Goal: Transaction & Acquisition: Purchase product/service

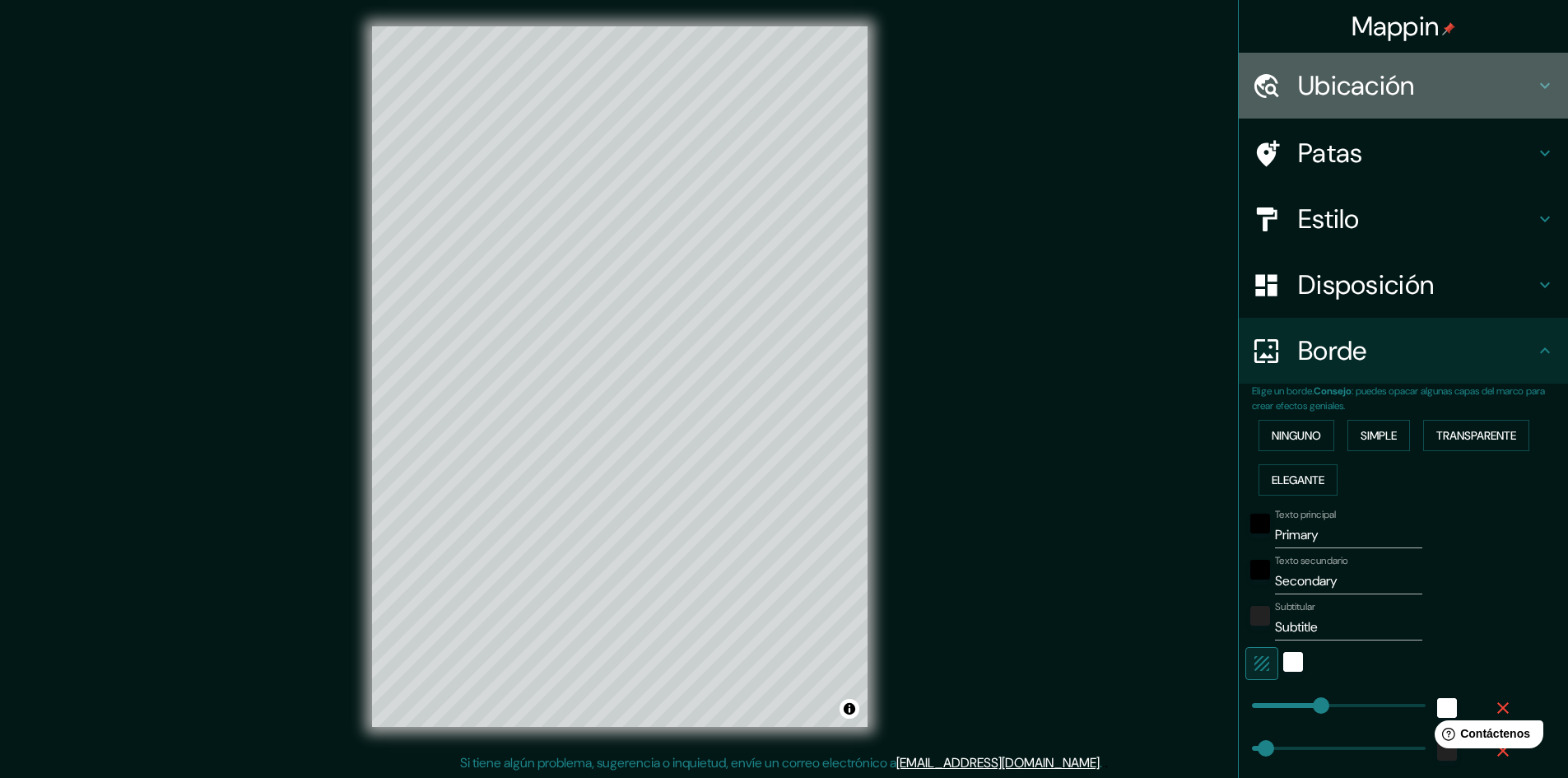
click at [1319, 104] on div "Ubicación" at bounding box center [1404, 86] width 330 height 66
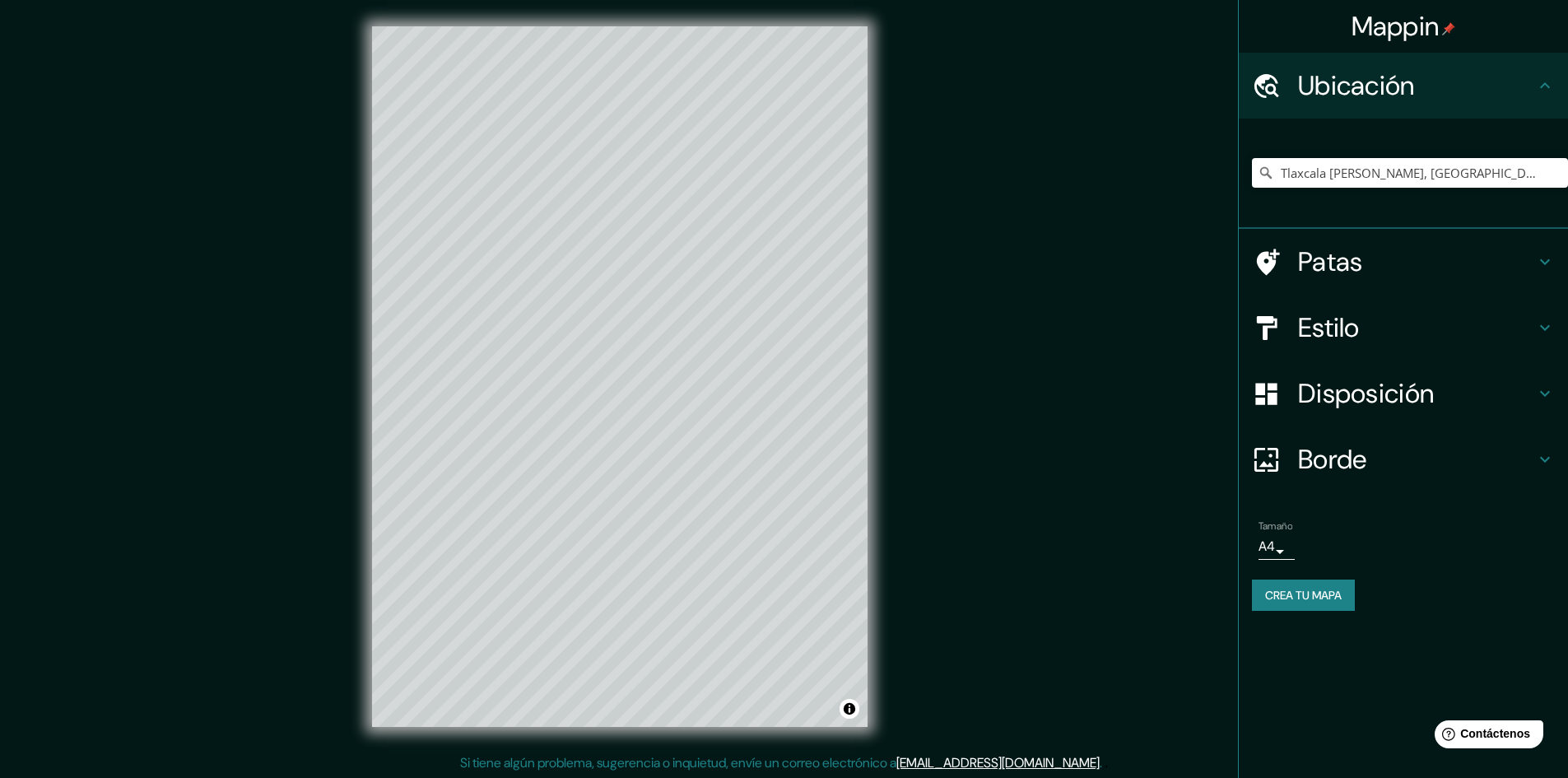
click at [1332, 84] on font "Ubicación" at bounding box center [1357, 86] width 117 height 35
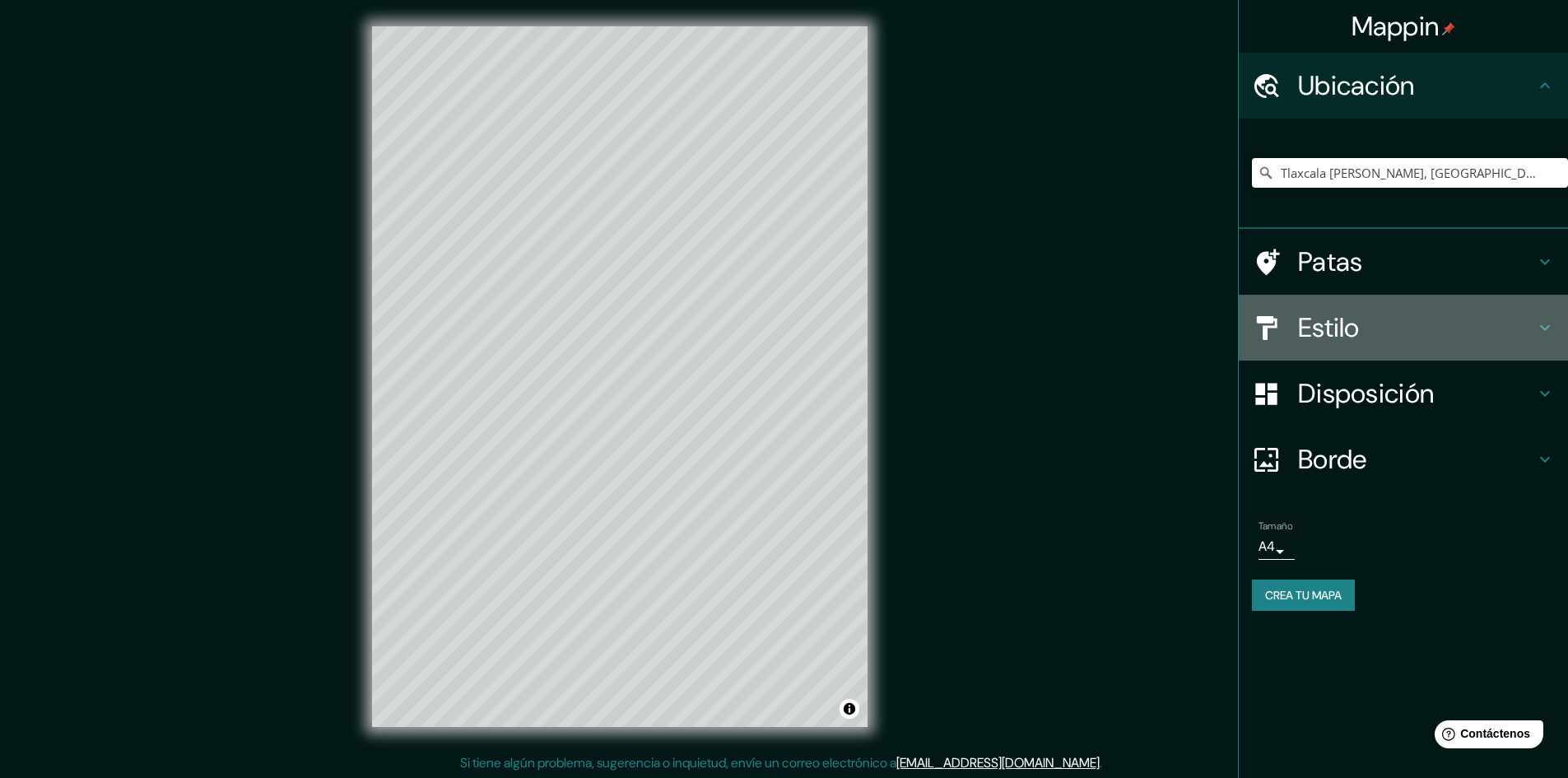
click at [1390, 343] on h4 "Estilo" at bounding box center [1417, 328] width 237 height 33
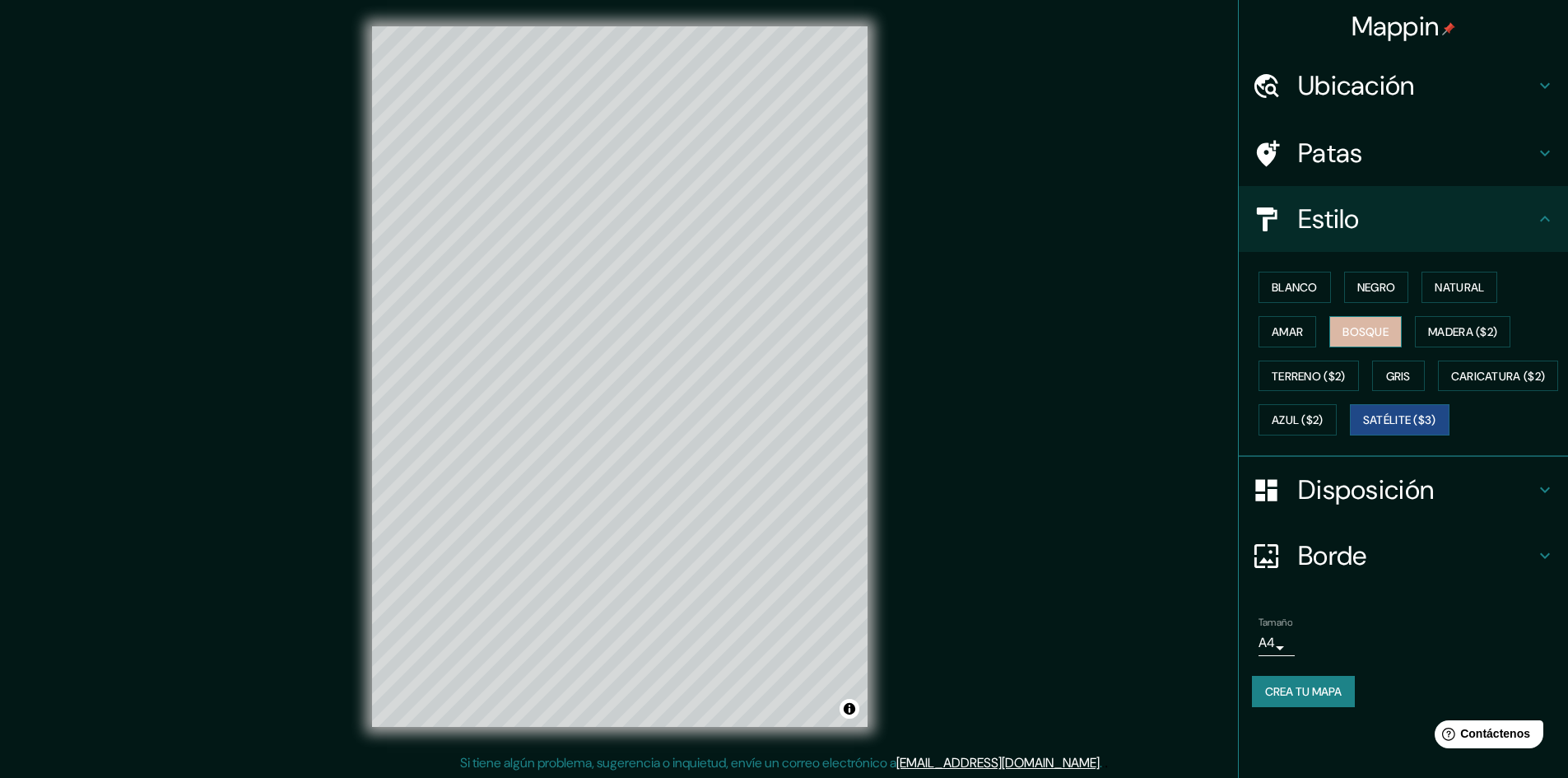
click at [1385, 323] on font "Bosque" at bounding box center [1366, 332] width 46 height 21
click at [1490, 336] on font "Madera ($2)" at bounding box center [1463, 332] width 69 height 15
click at [1470, 304] on div "Blanco Negro Natural Amar Bosque Madera ($2) Terreno ($2) Gris Caricatura ($2) …" at bounding box center [1410, 353] width 316 height 177
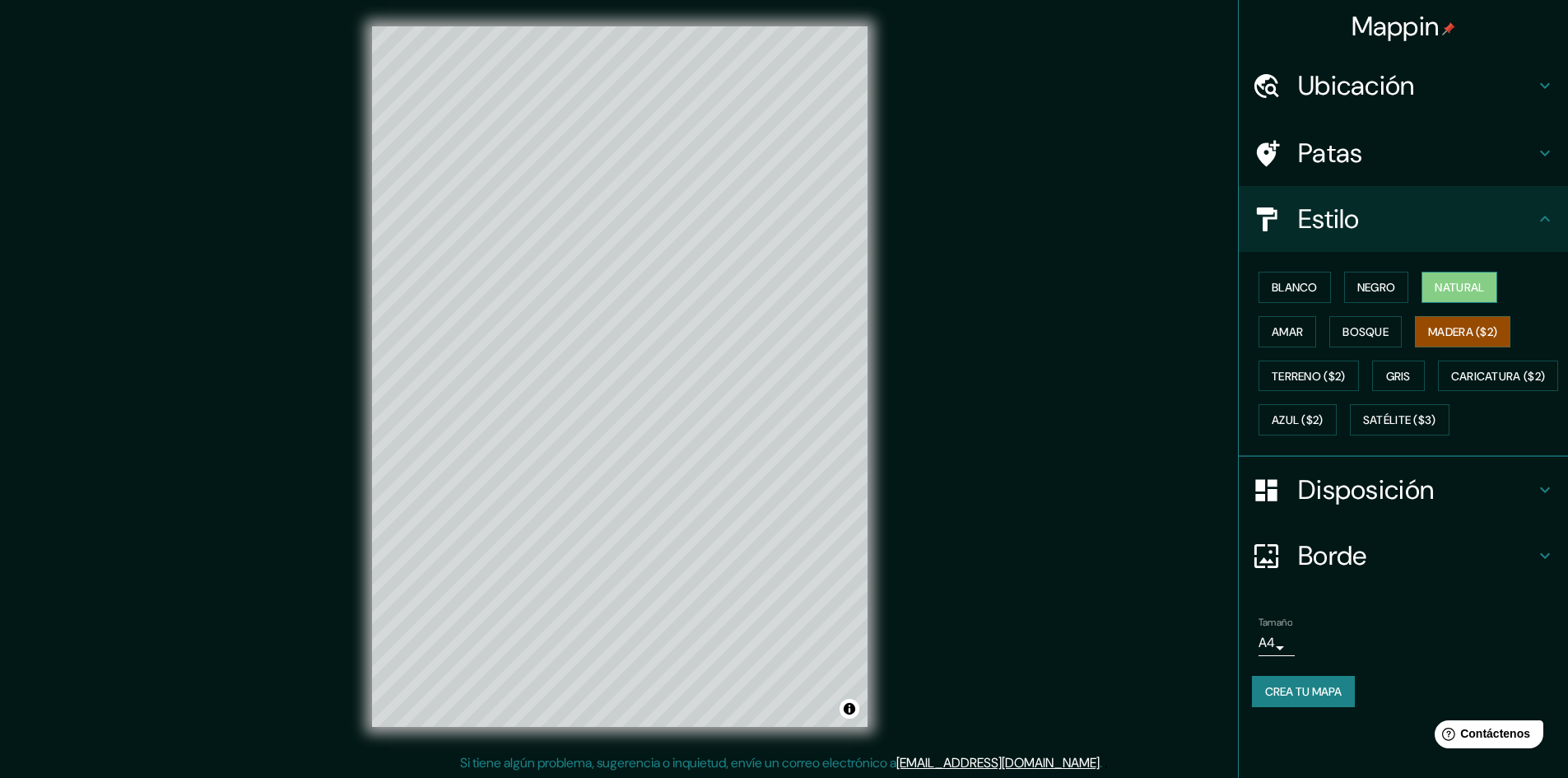
click at [1433, 298] on button "Natural" at bounding box center [1460, 287] width 76 height 31
click at [1383, 294] on font "Negro" at bounding box center [1376, 287] width 39 height 15
click at [1297, 289] on font "Blanco" at bounding box center [1295, 287] width 46 height 15
click at [1301, 335] on font "Amar" at bounding box center [1288, 332] width 31 height 15
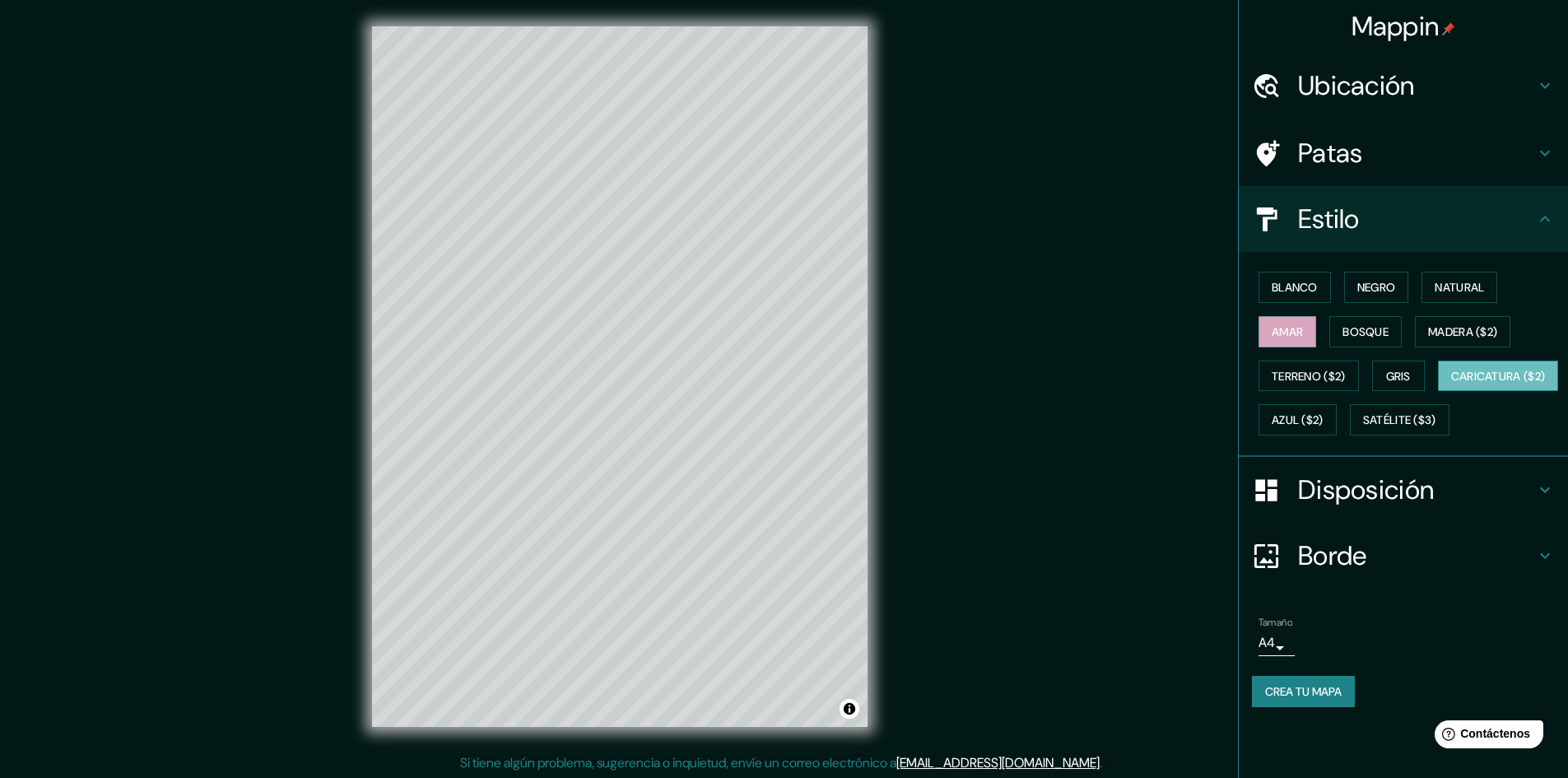
click at [1452, 387] on font "Caricatura ($2)" at bounding box center [1499, 376] width 95 height 21
click at [1350, 435] on button "Satélite ($3)" at bounding box center [1399, 420] width 100 height 31
click at [1290, 306] on div "Blanco Negro Natural Amar Bosque Madera ($2) Terreno ($2) Gris Caricatura ($2) …" at bounding box center [1410, 353] width 316 height 177
click at [1298, 325] on font "Amar" at bounding box center [1288, 332] width 31 height 15
drag, startPoint x: 1406, startPoint y: 547, endPoint x: 1350, endPoint y: 624, distance: 95.2
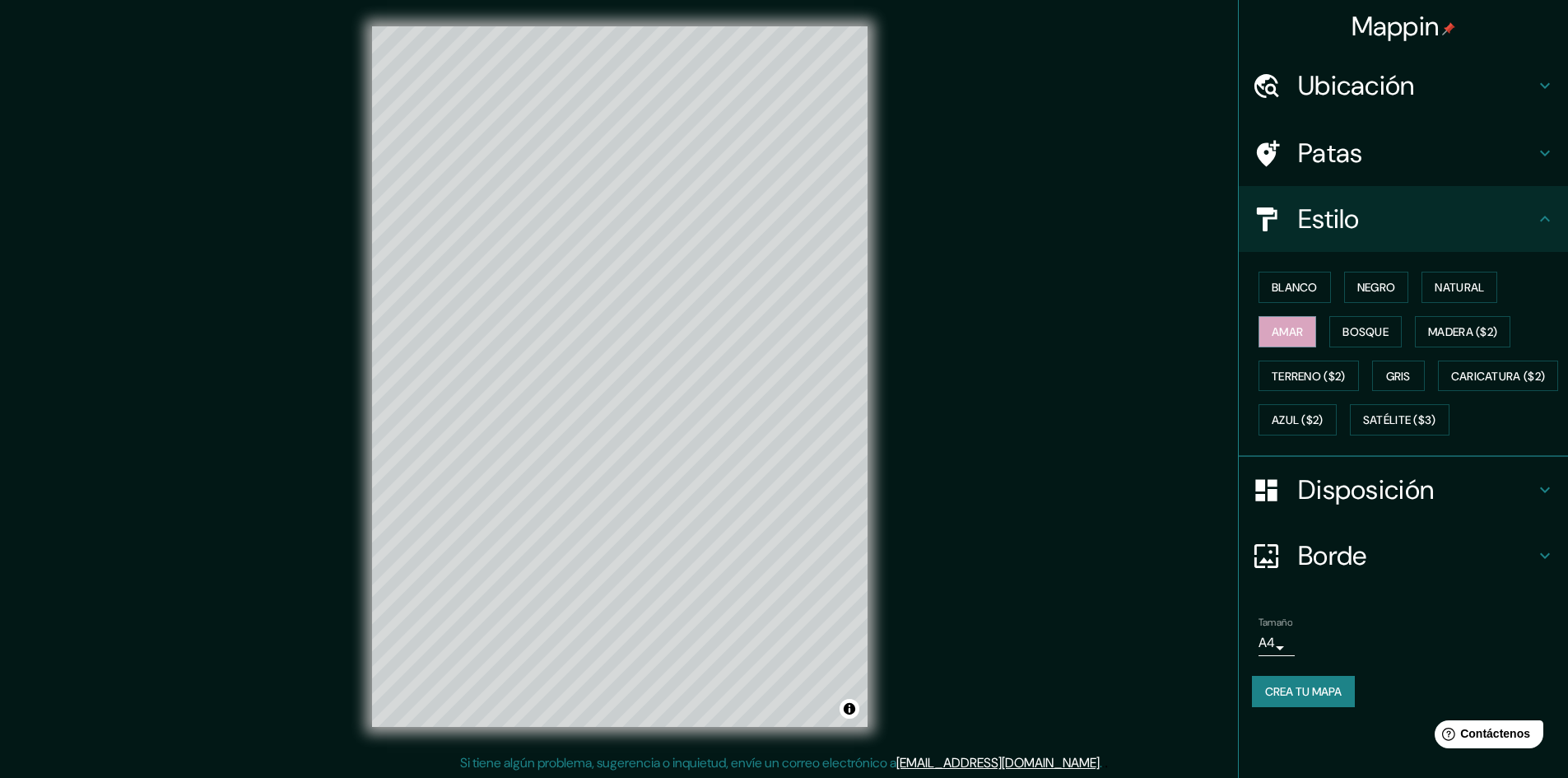
click at [1395, 604] on ul "Ubicación Tlaxcala [PERSON_NAME], [GEOGRAPHIC_DATA], [GEOGRAPHIC_DATA] [GEOGRAP…" at bounding box center [1404, 390] width 330 height 674
